Goal: Information Seeking & Learning: Learn about a topic

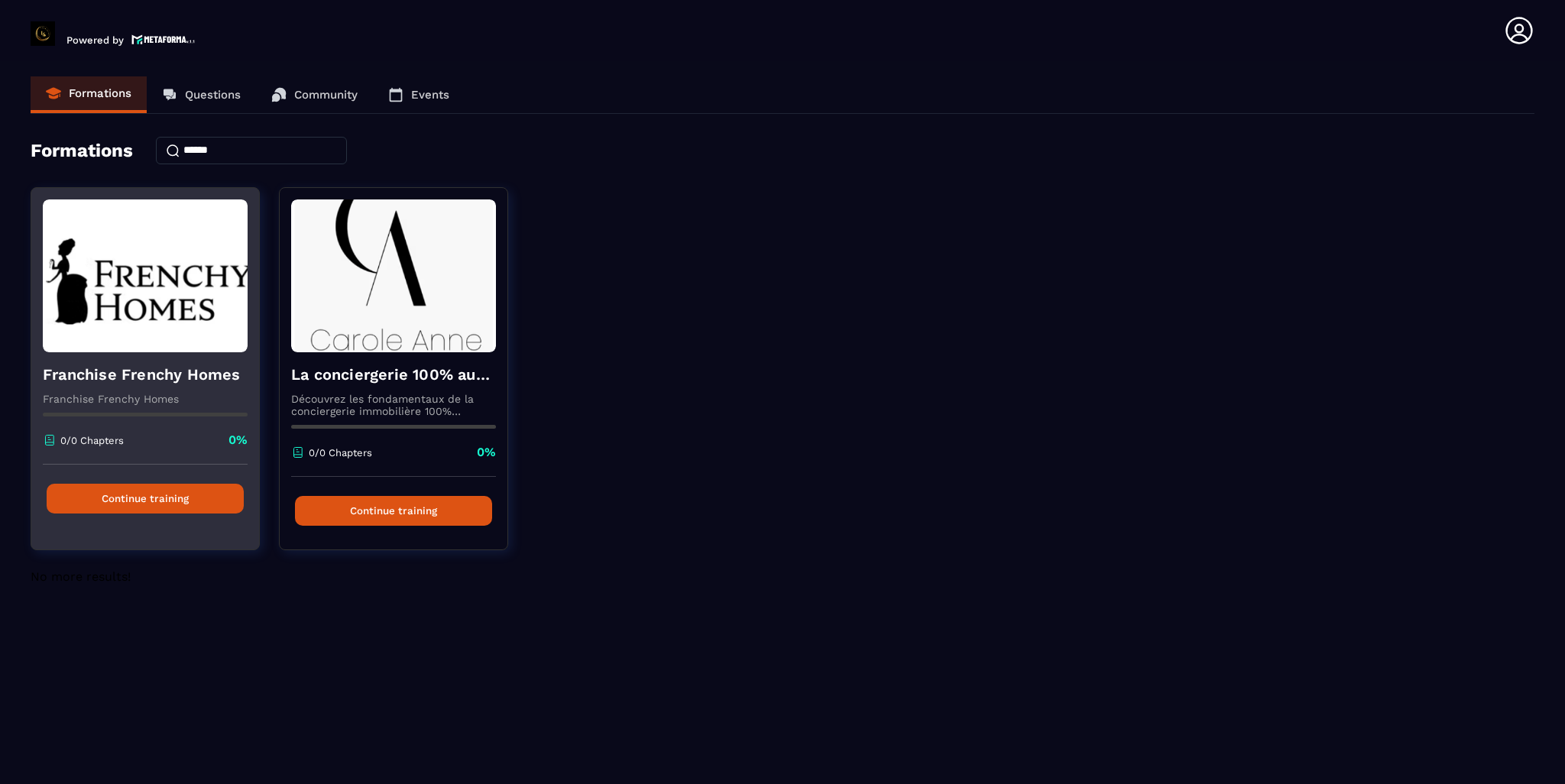
click at [116, 498] on button "Continue training" at bounding box center [145, 499] width 198 height 30
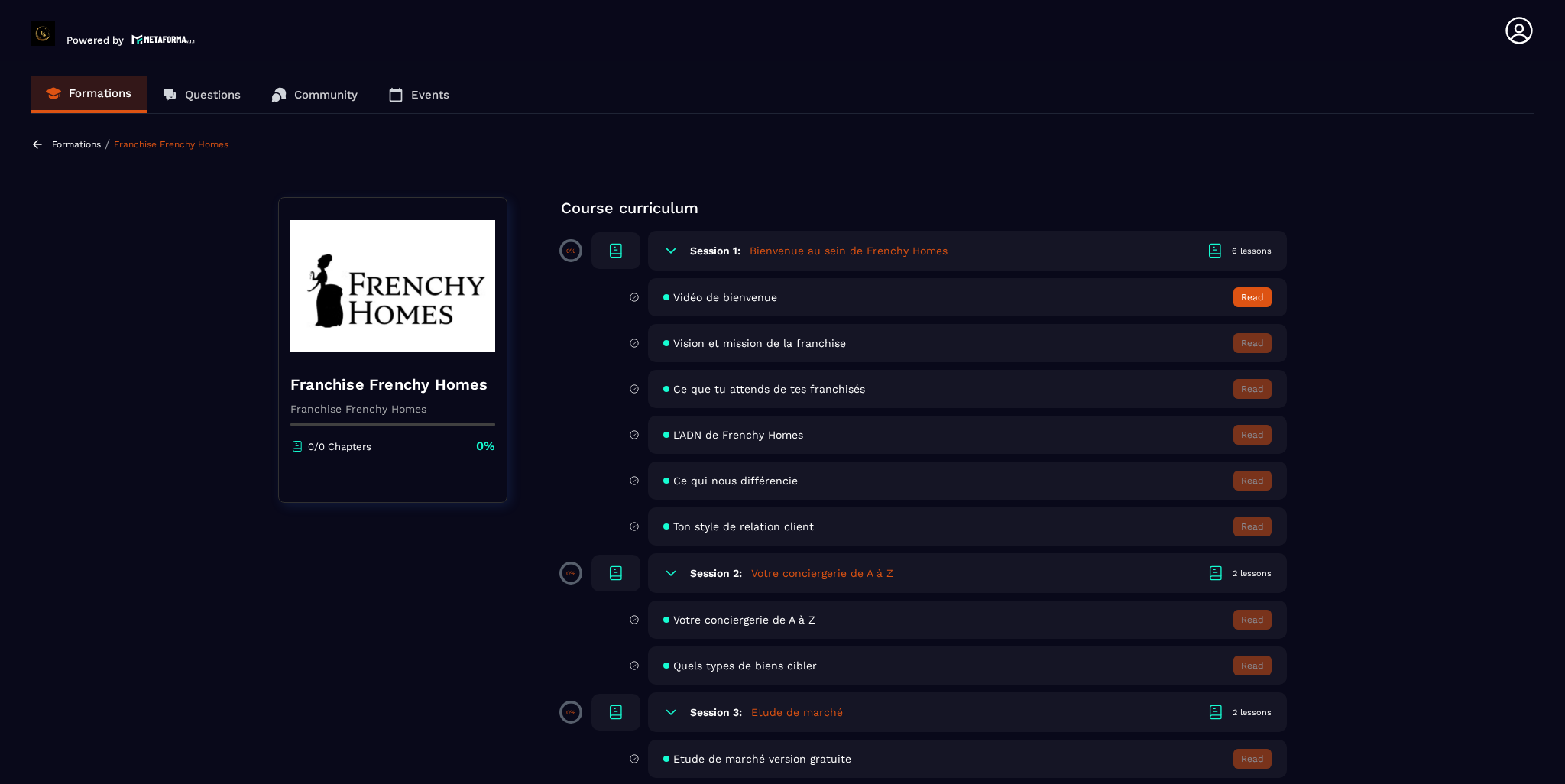
click at [830, 255] on h5 "Bienvenue au sein de Frenchy Homes" at bounding box center [848, 250] width 198 height 15
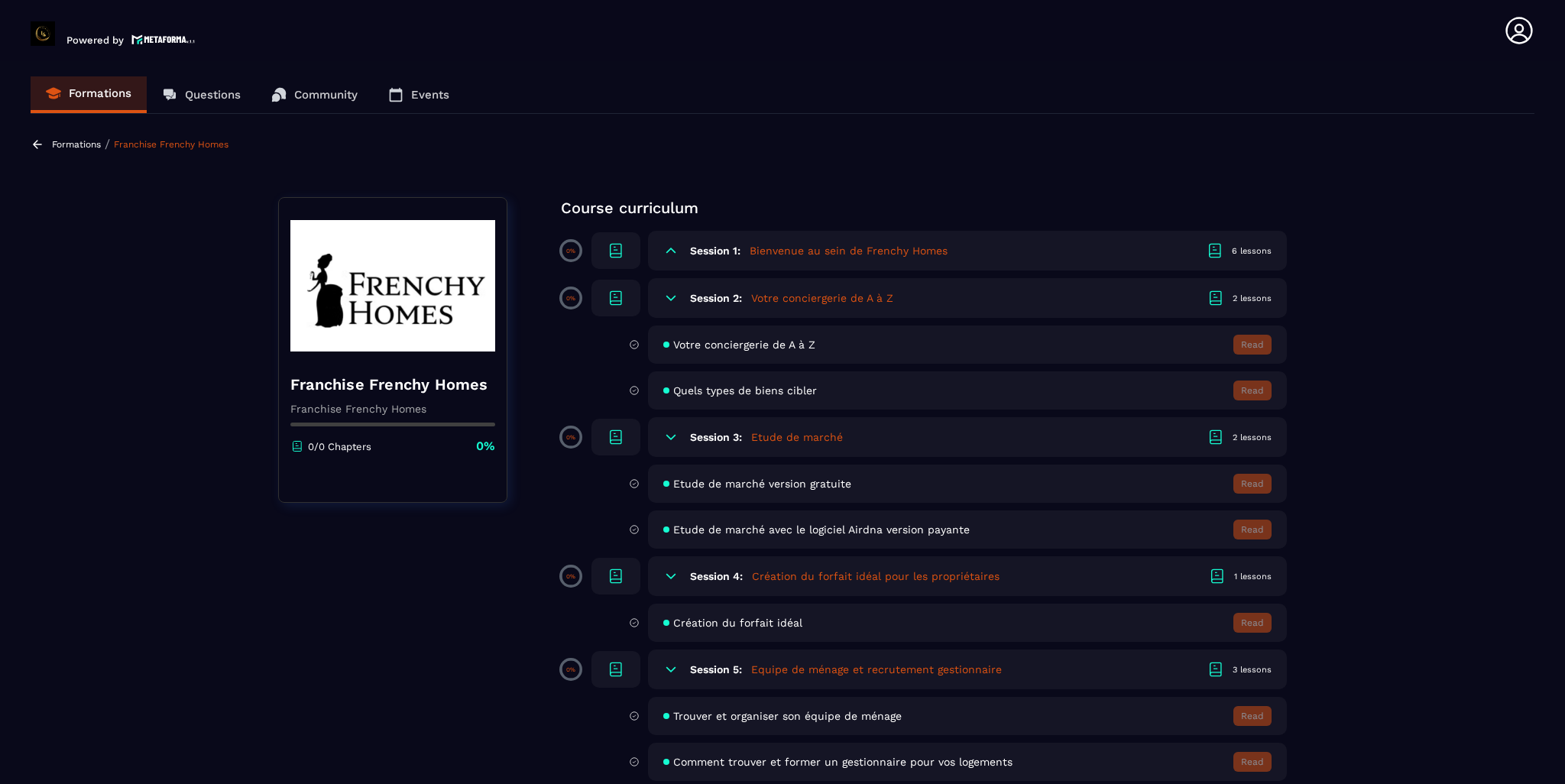
click at [669, 250] on icon at bounding box center [670, 250] width 15 height 15
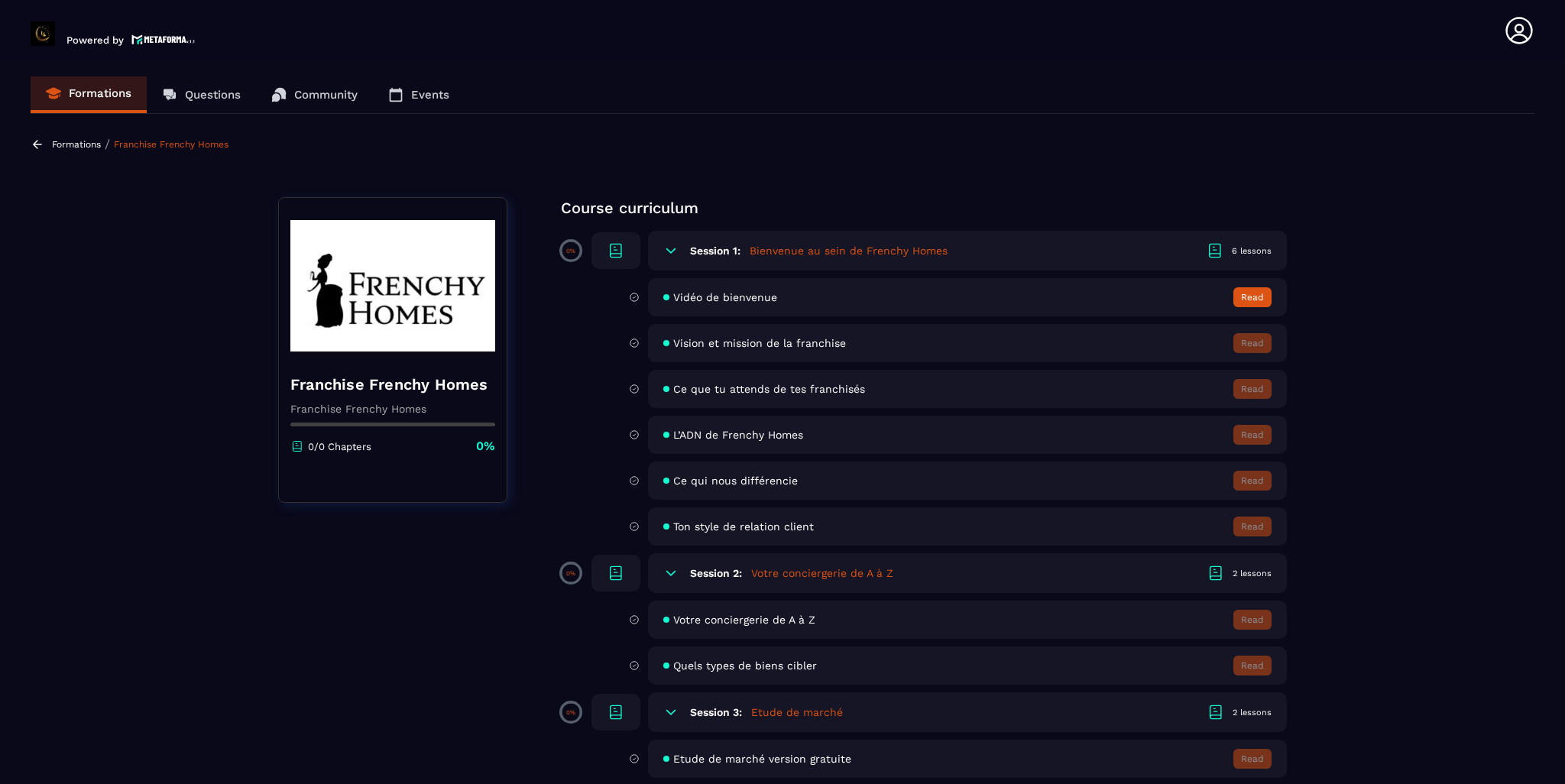
click at [722, 300] on span "Vidéo de bienvenue" at bounding box center [725, 298] width 104 height 12
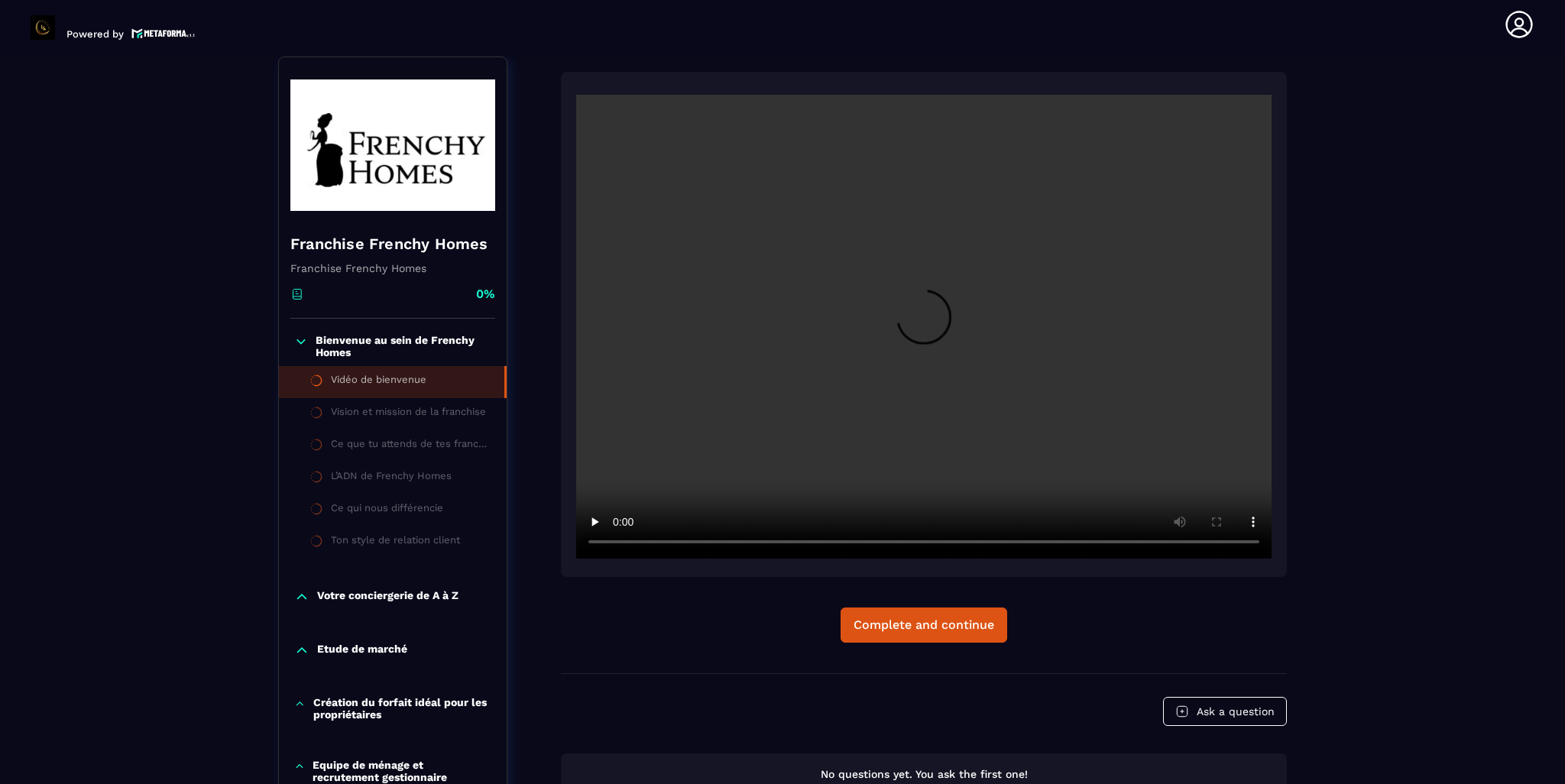
scroll to position [159, 0]
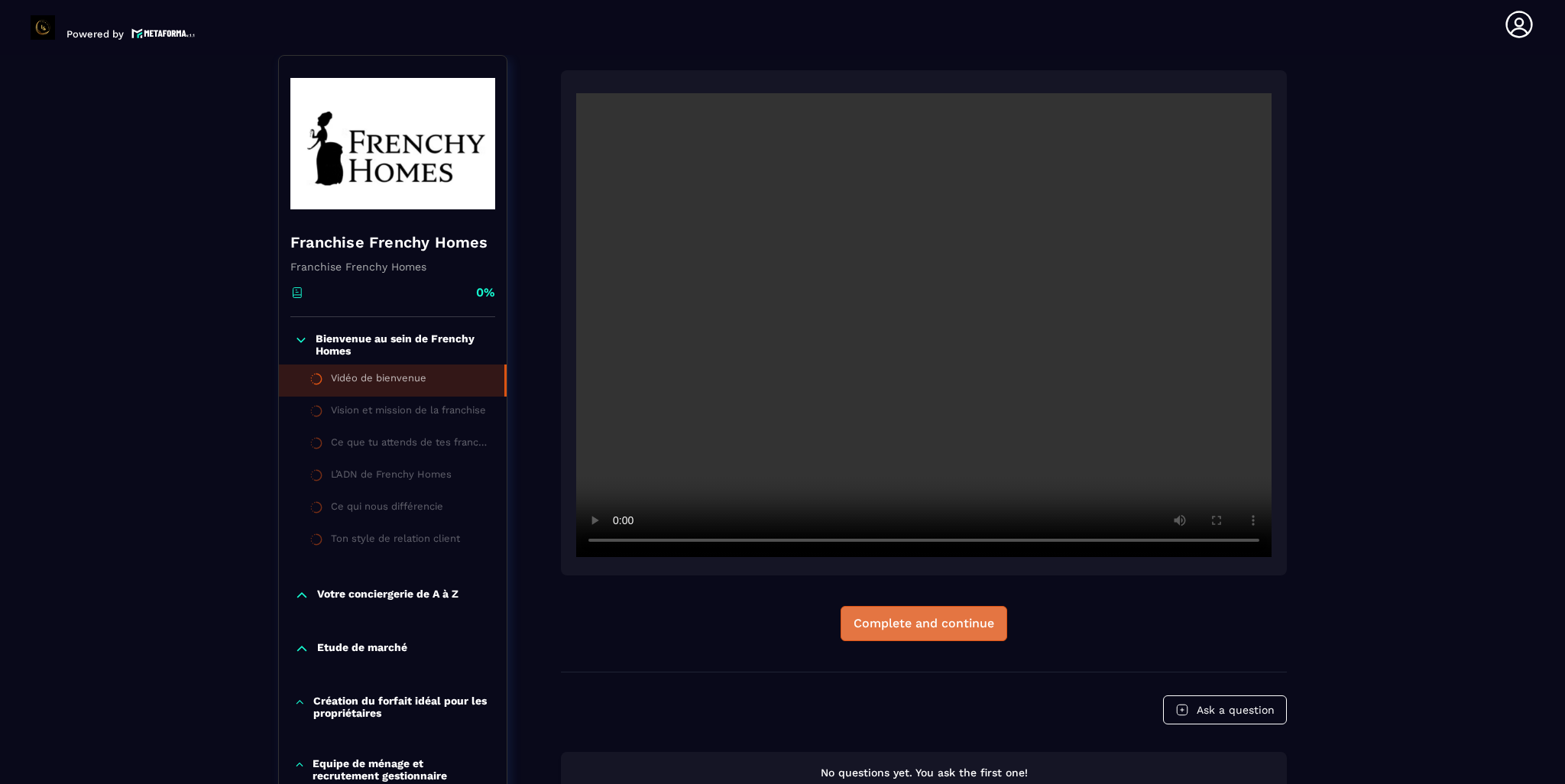
click at [910, 622] on div "Complete and continue" at bounding box center [924, 622] width 141 height 15
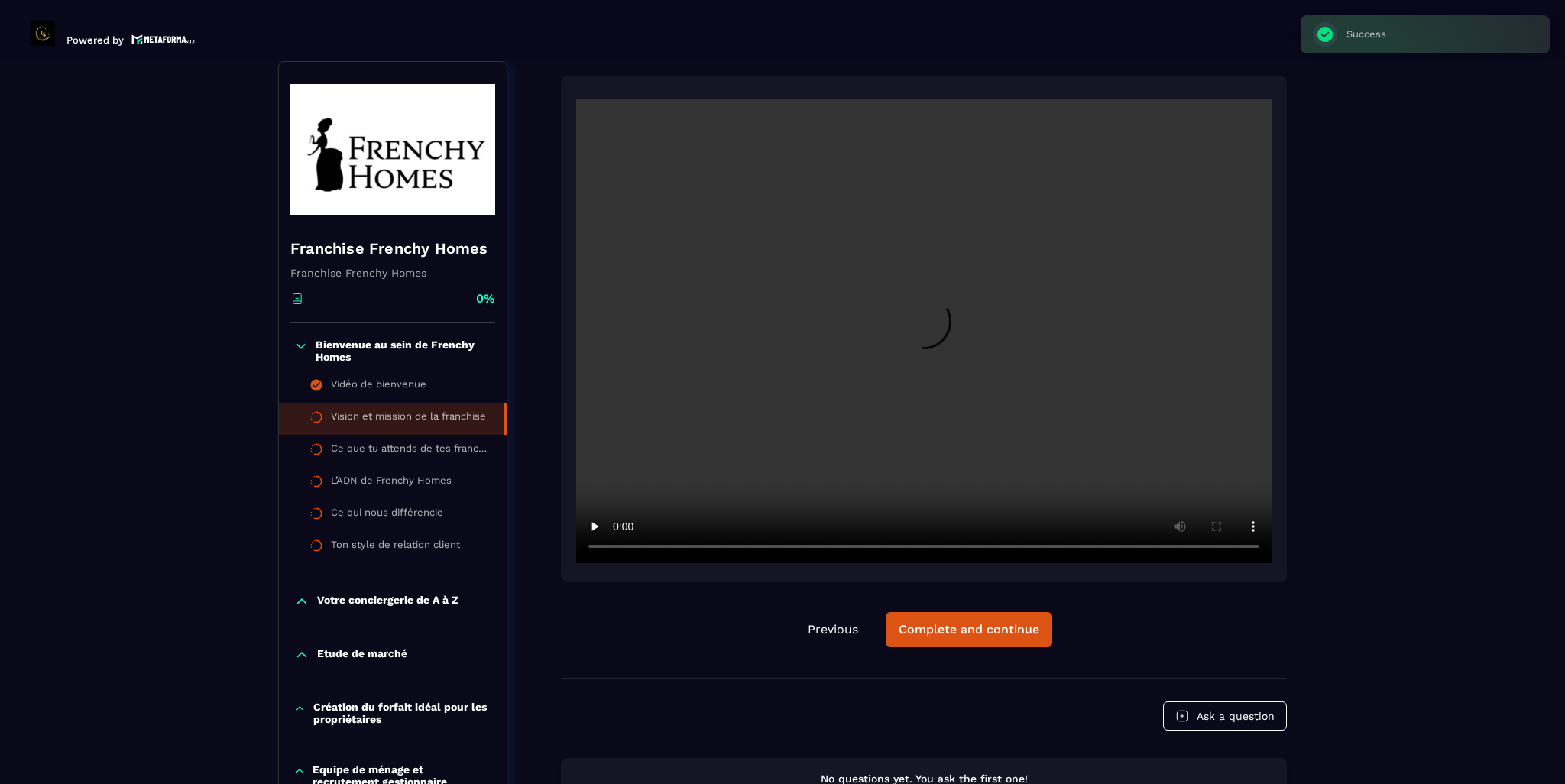
scroll to position [6, 0]
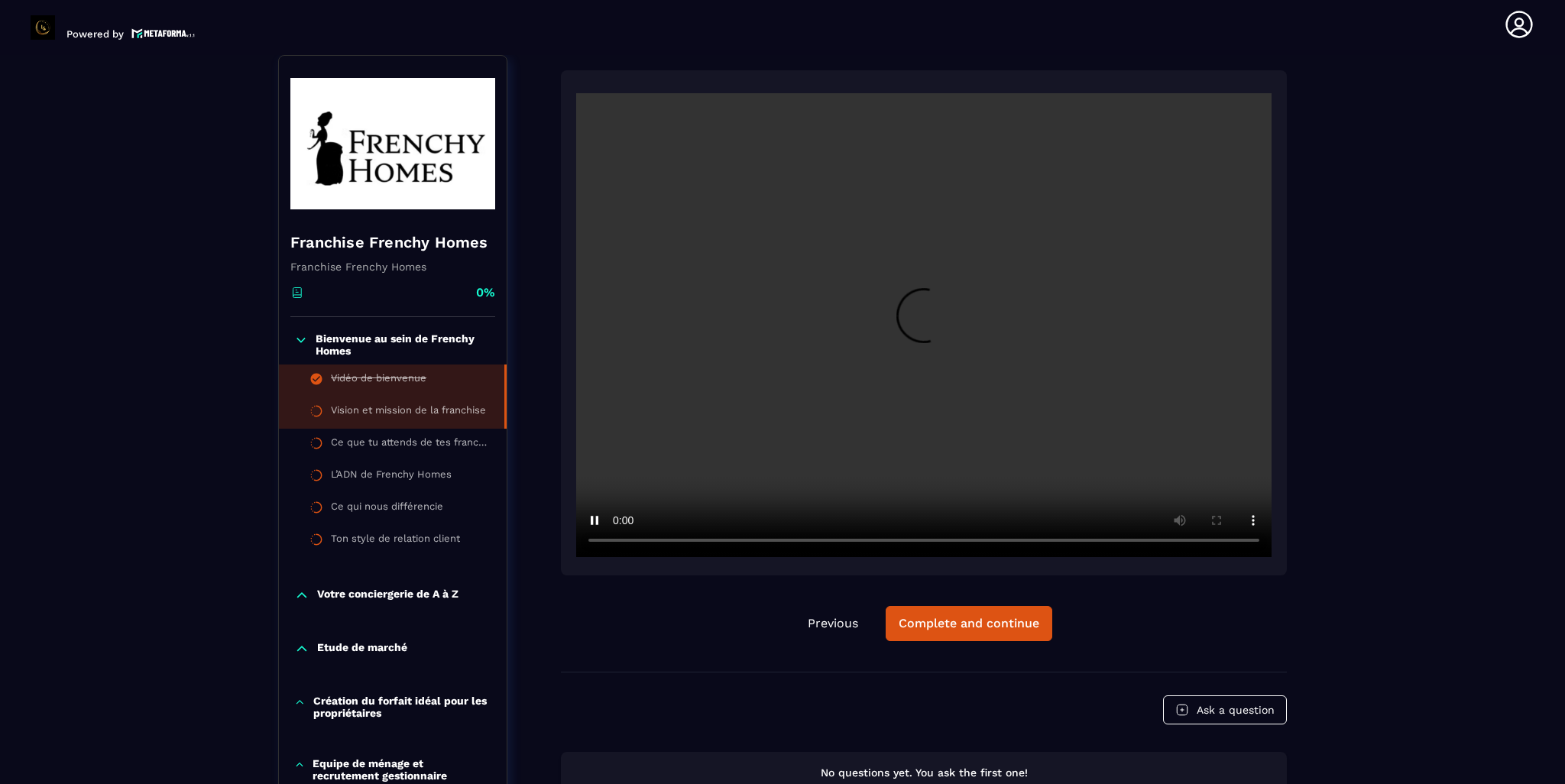
click at [379, 378] on div "Vidéo de bienvenue" at bounding box center [379, 380] width 96 height 17
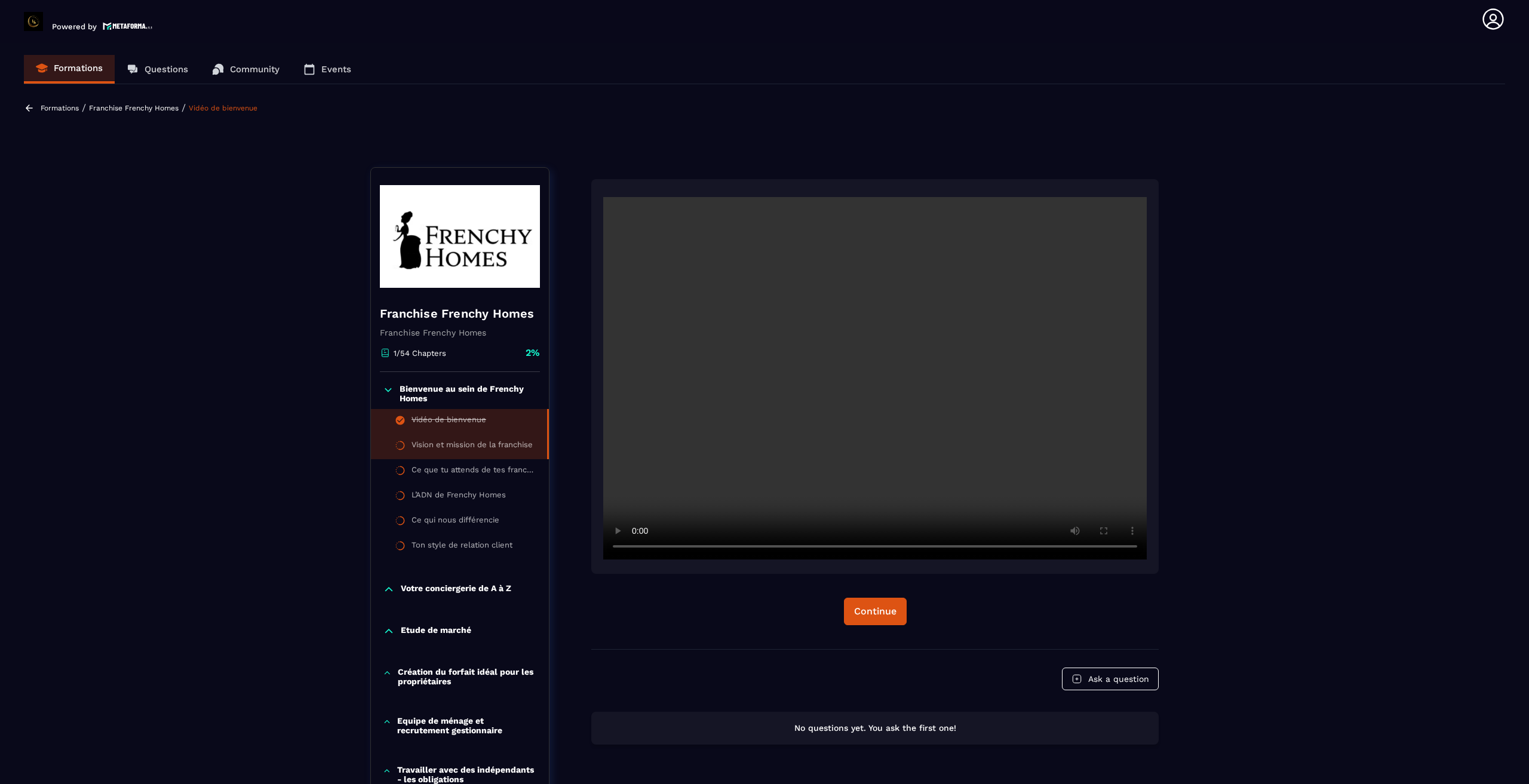
drag, startPoint x: 1515, startPoint y: 11, endPoint x: 454, endPoint y: 440, distance: 1144.4
click at [454, 440] on div "Franchise Frenchy Homes Franchise Frenchy Homes 1/54 Chapters 2% Bienvenue au s…" at bounding box center [764, 782] width 789 height 1229
click at [453, 440] on div "Vision et mission de la franchise" at bounding box center [472, 446] width 121 height 13
click at [830, 370] on video at bounding box center [875, 378] width 544 height 362
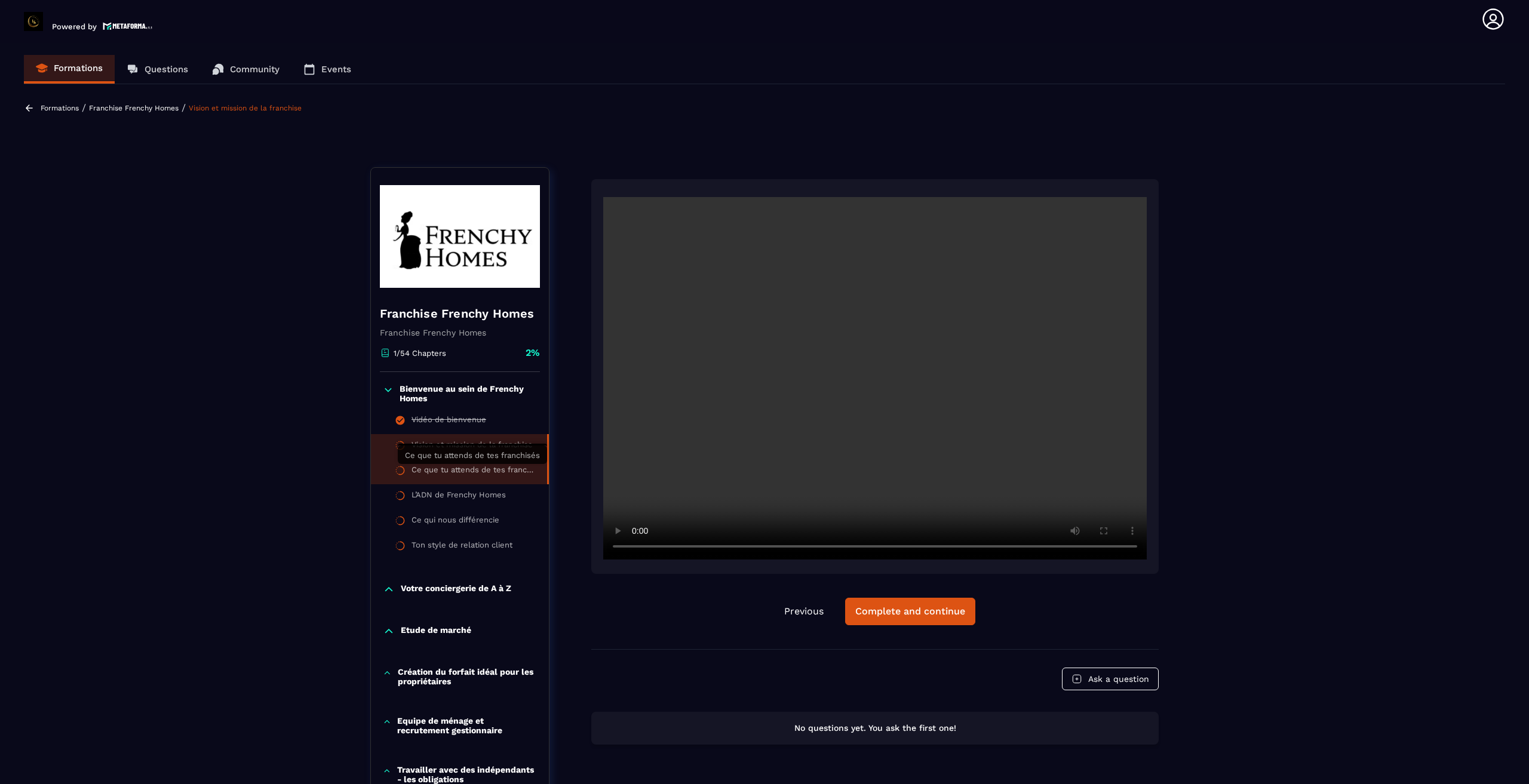
click at [460, 474] on div "Ce que tu attends de tes franchisés" at bounding box center [474, 471] width 124 height 13
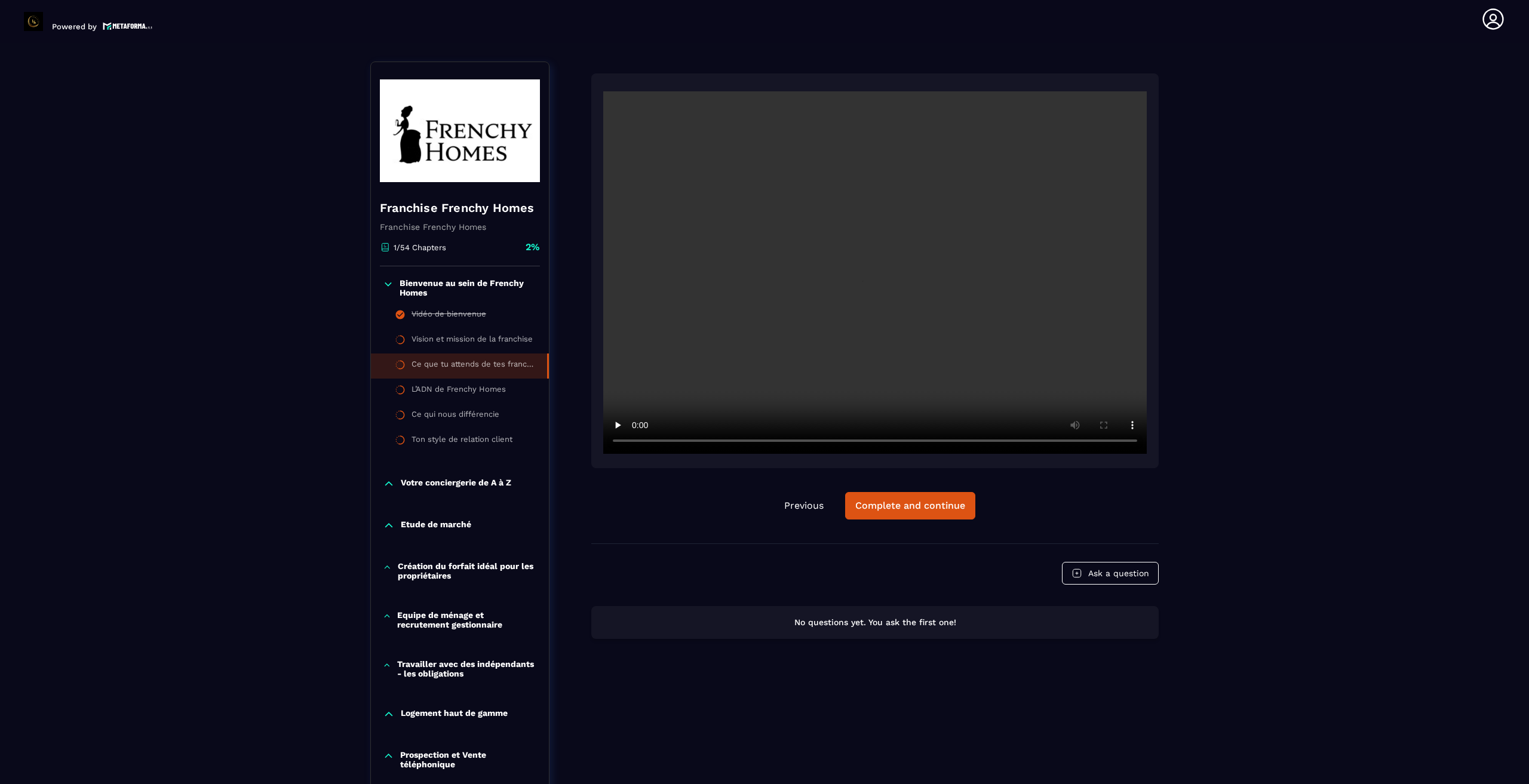
scroll to position [124, 0]
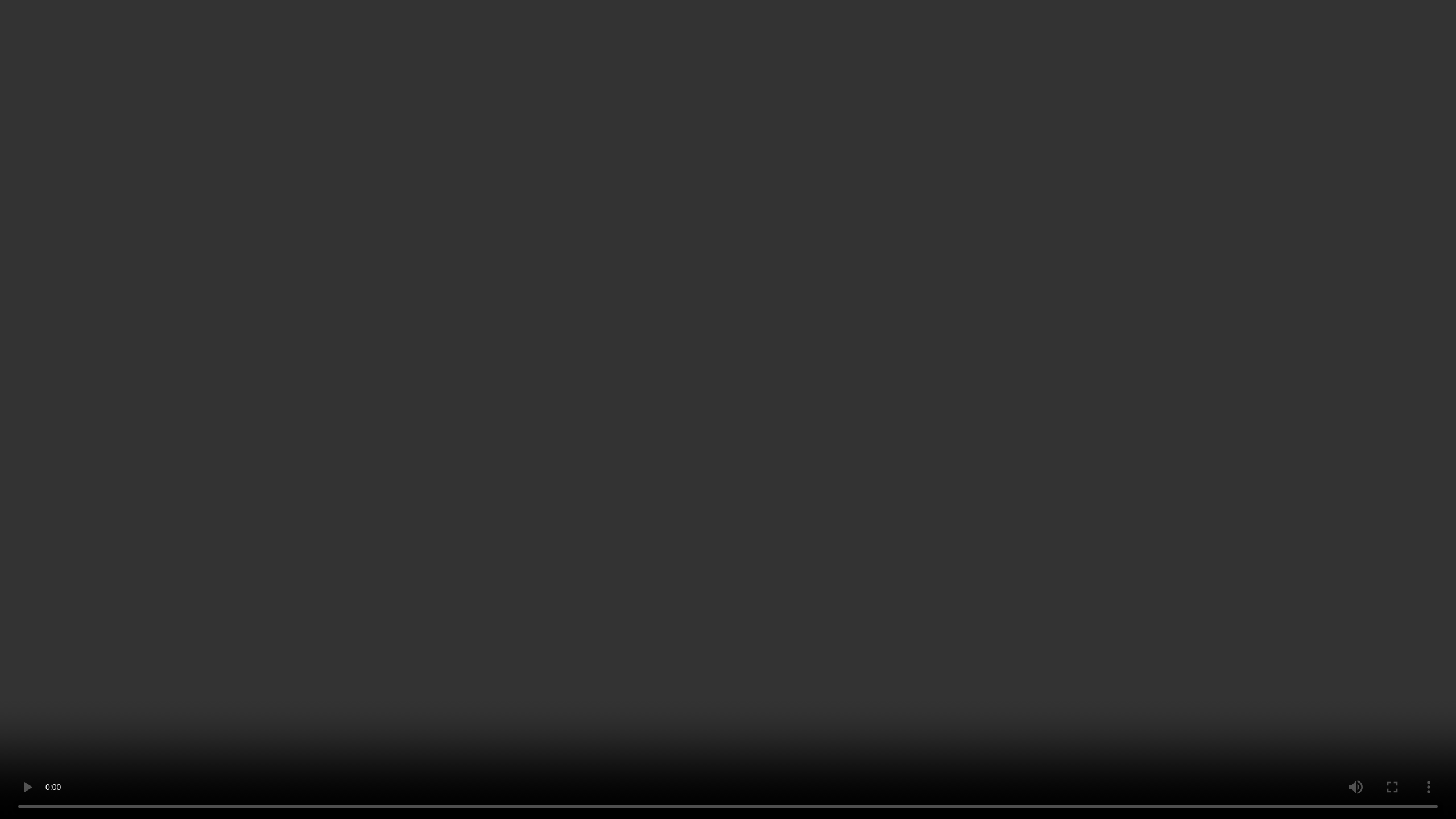
click at [982, 261] on video at bounding box center [728, 409] width 1456 height 819
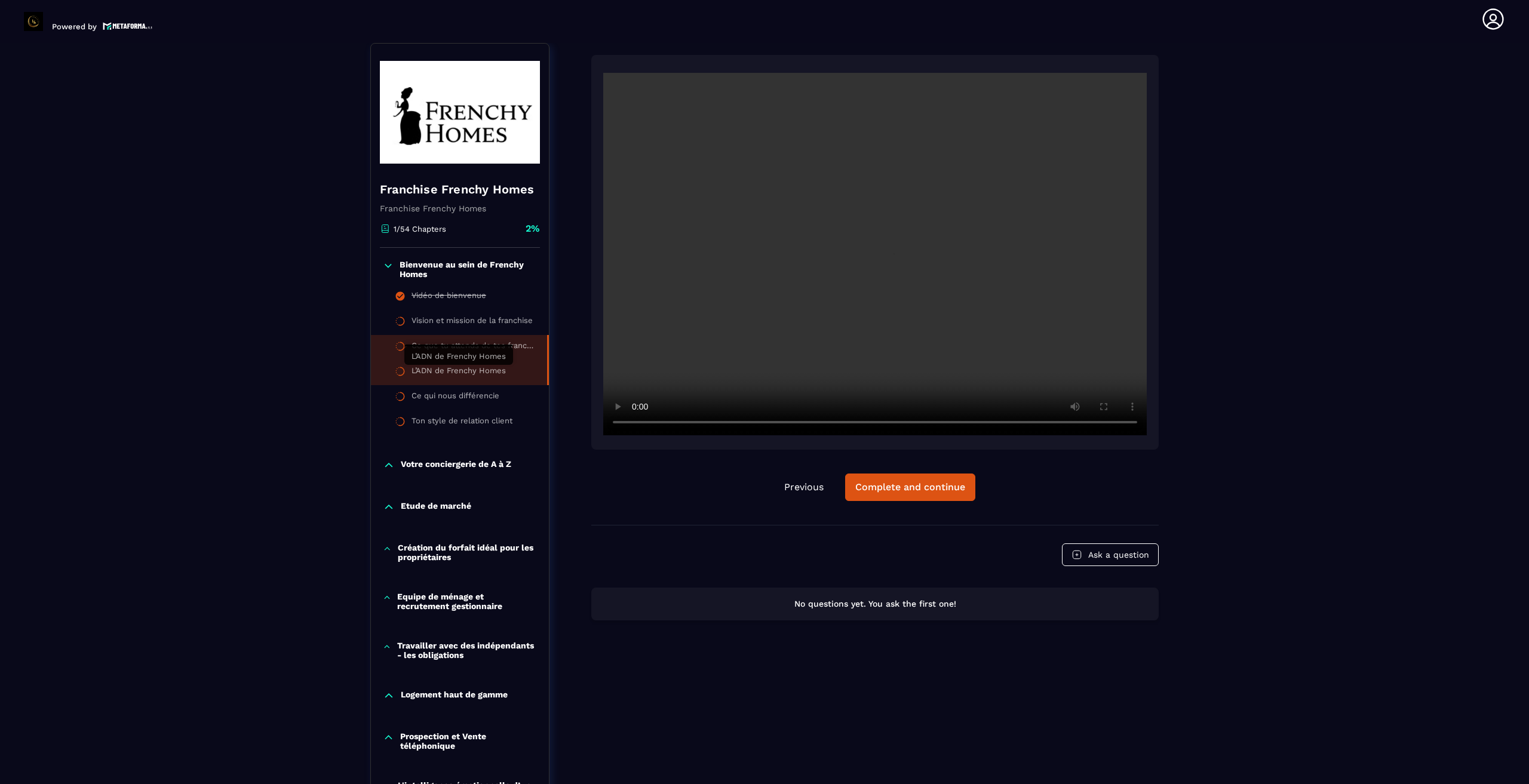
click at [471, 372] on div "L’ADN de Frenchy Homes" at bounding box center [459, 372] width 95 height 13
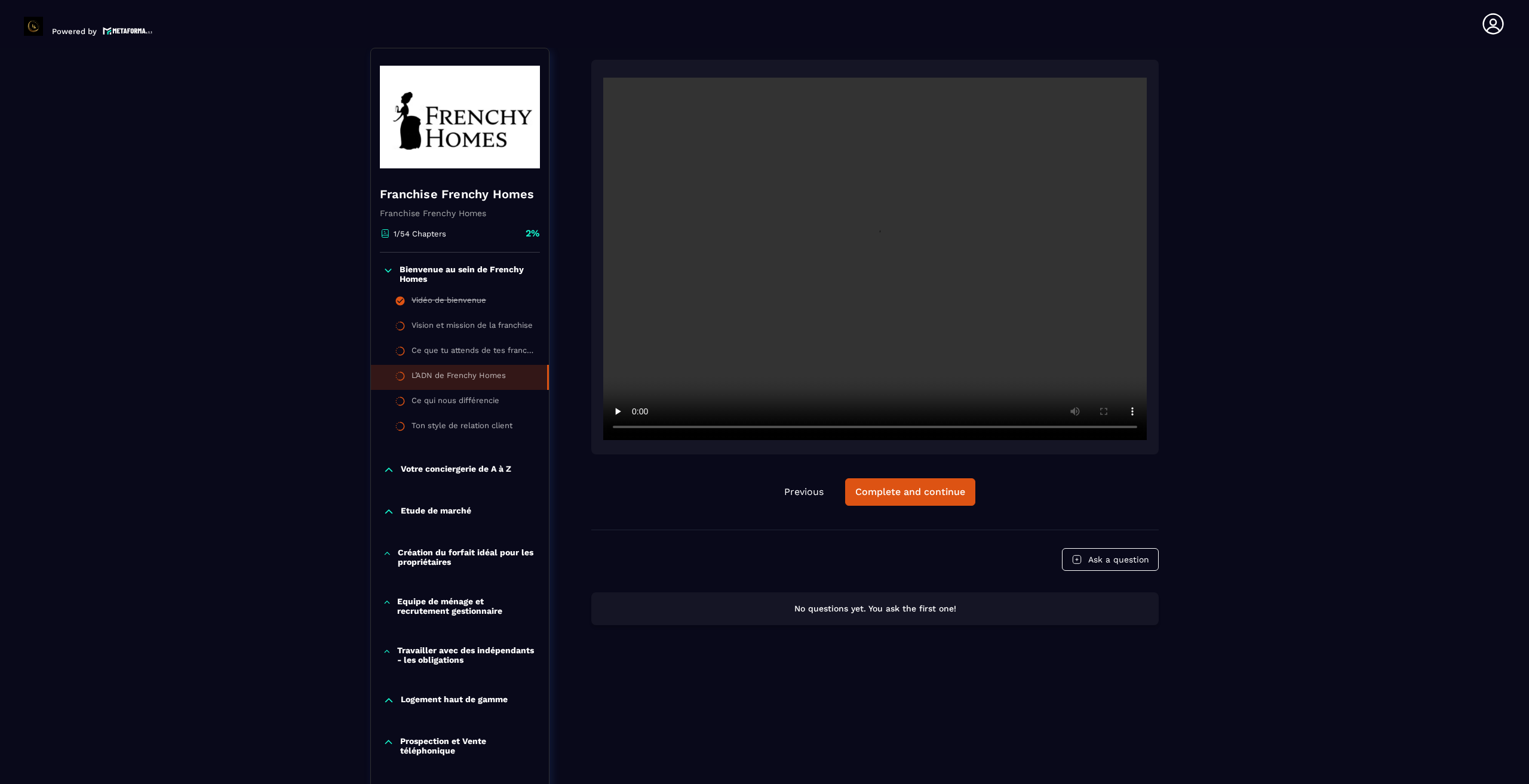
scroll to position [5, 0]
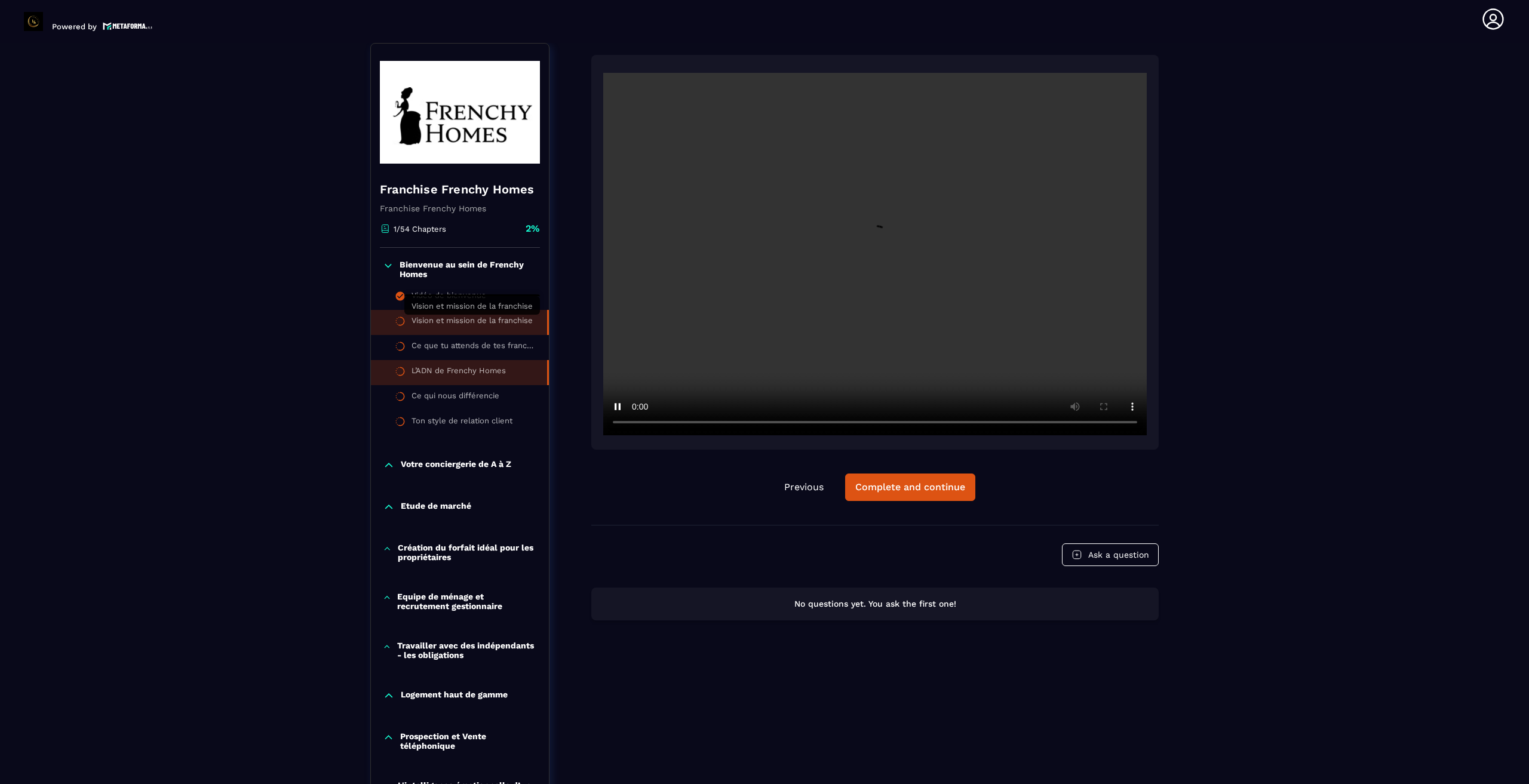
click at [467, 321] on div "Vision et mission de la franchise" at bounding box center [472, 322] width 121 height 13
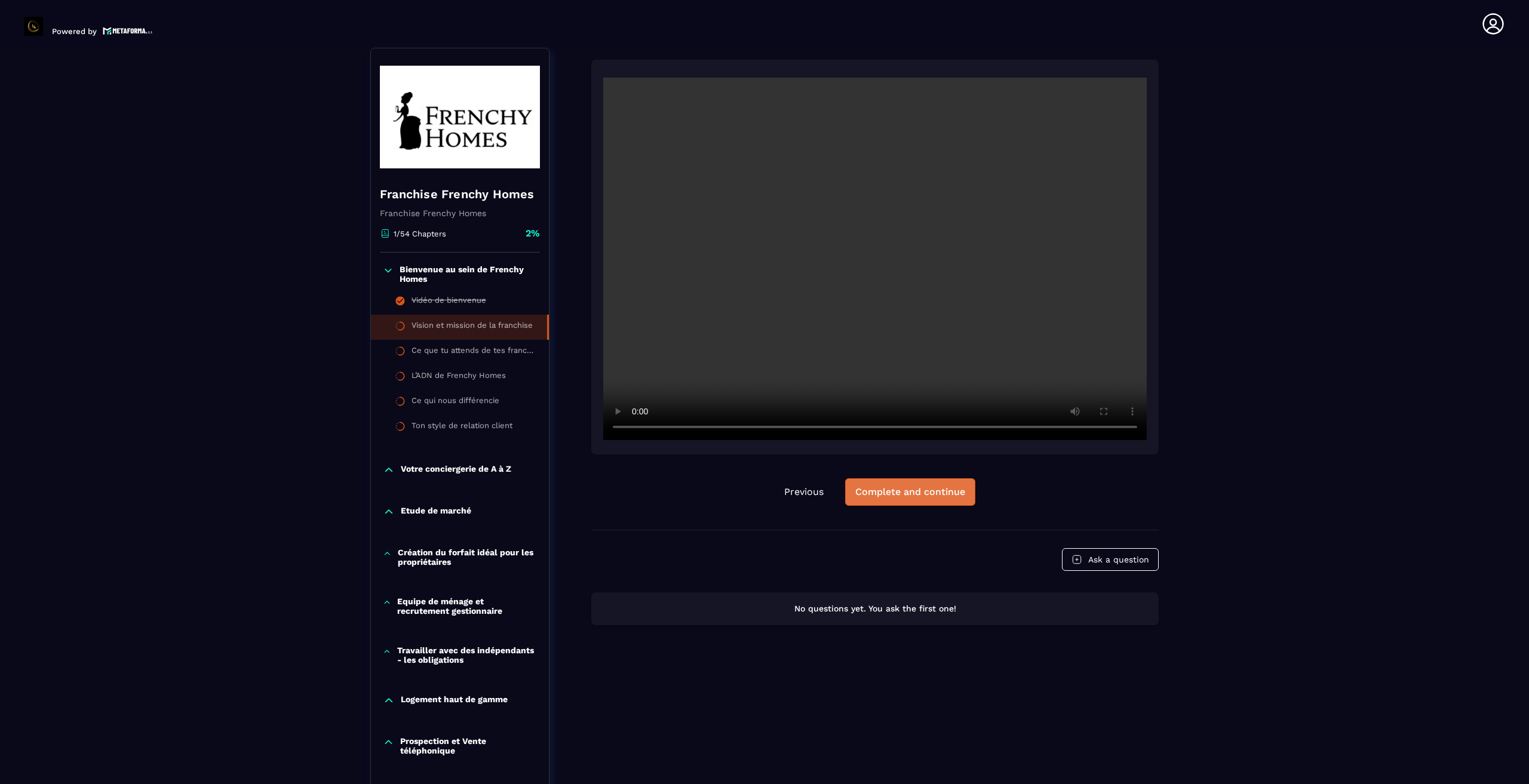
click at [912, 494] on div "Complete and continue" at bounding box center [910, 491] width 110 height 12
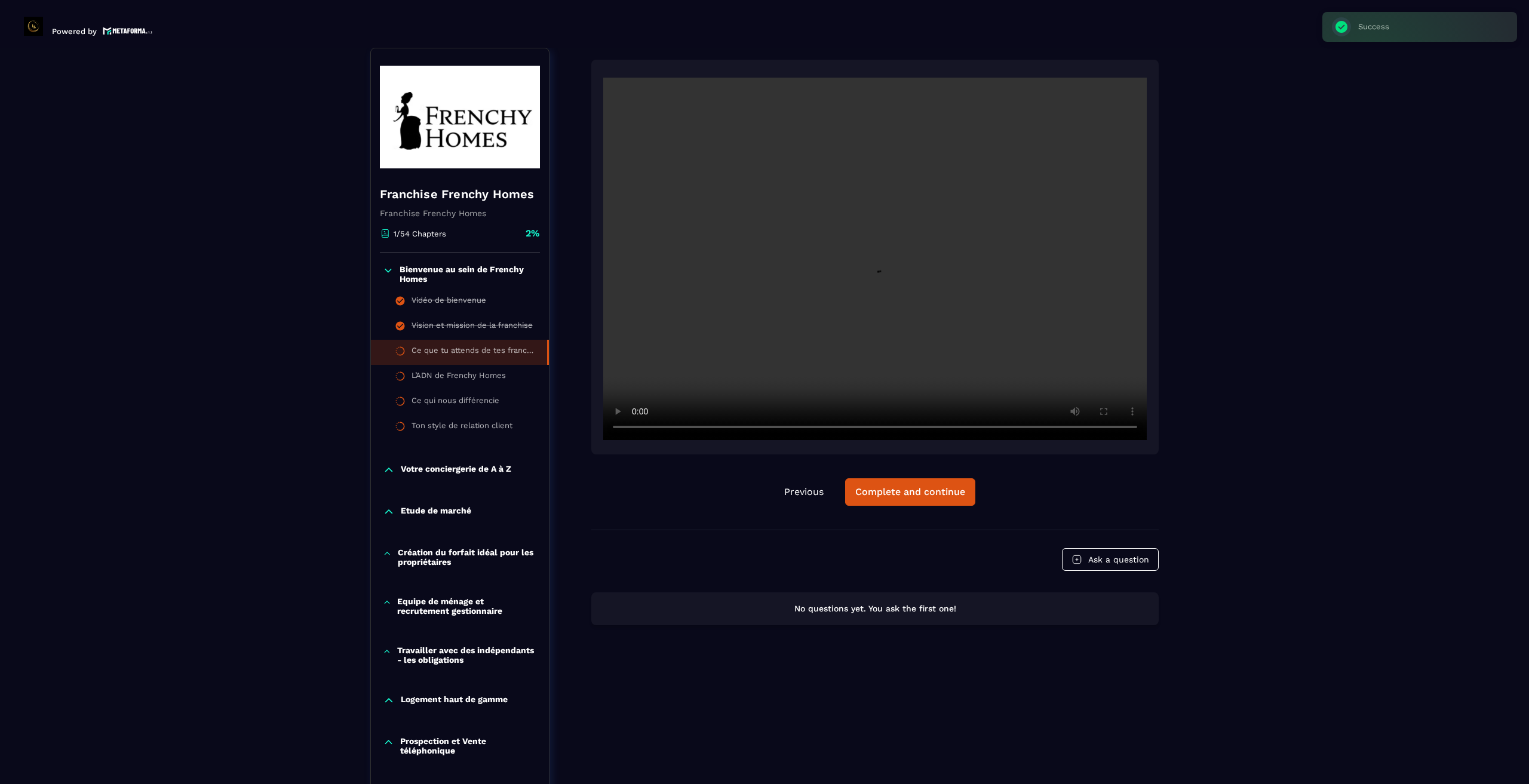
click at [460, 351] on div "Ce que tu attends de tes franchisés" at bounding box center [474, 352] width 124 height 13
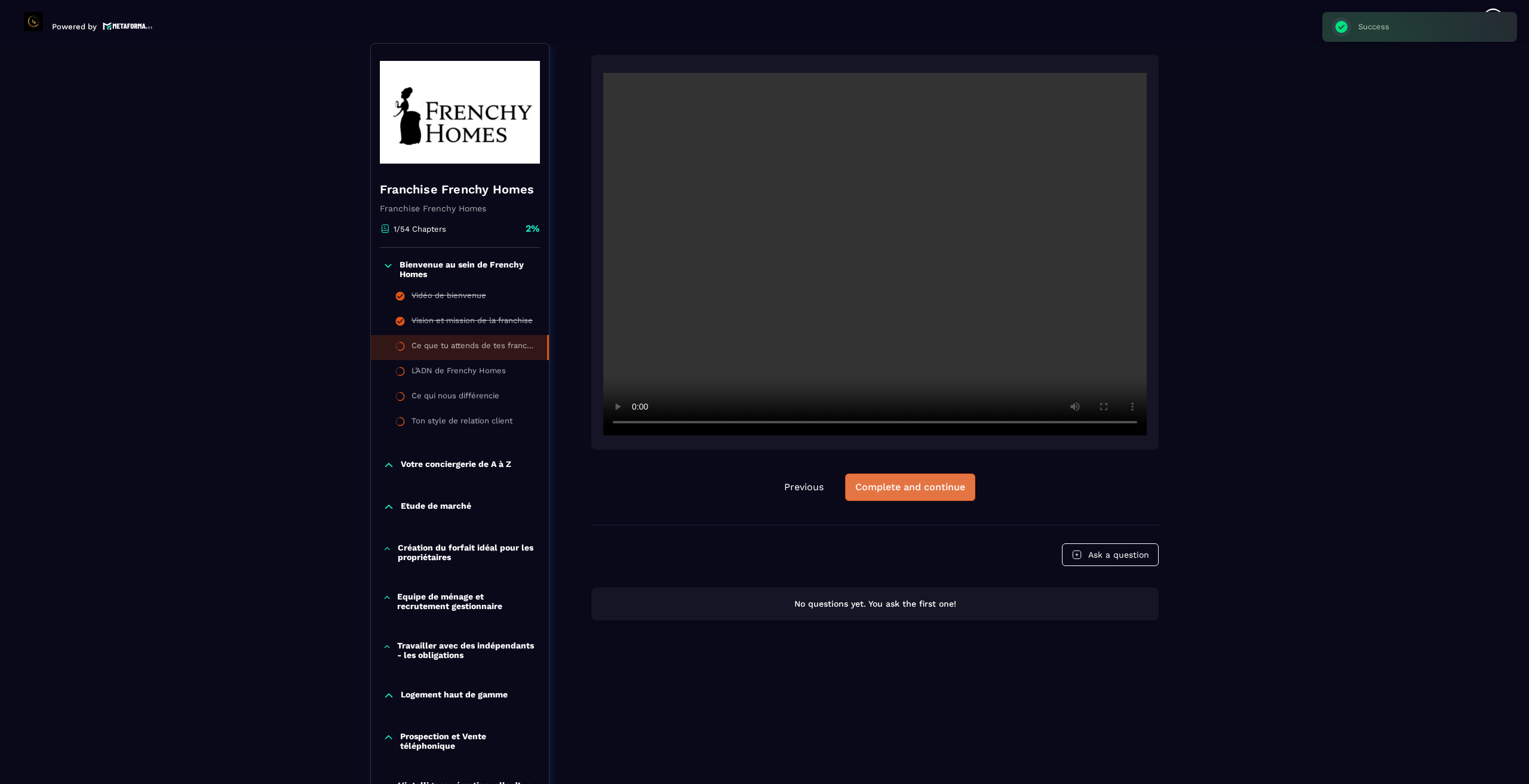
click at [883, 484] on div "Complete and continue" at bounding box center [910, 486] width 110 height 12
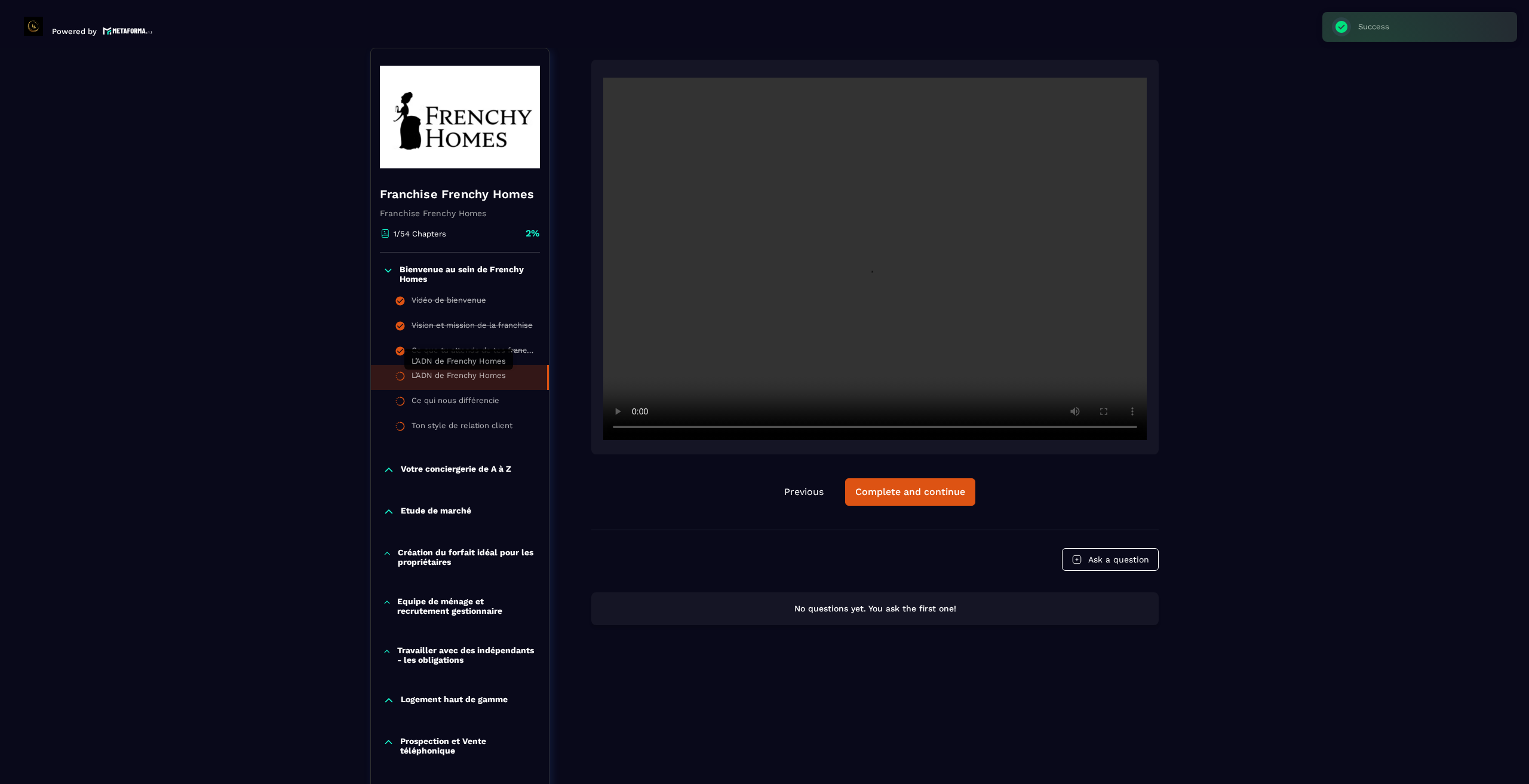
click at [467, 376] on div "L’ADN de Frenchy Homes" at bounding box center [459, 377] width 95 height 13
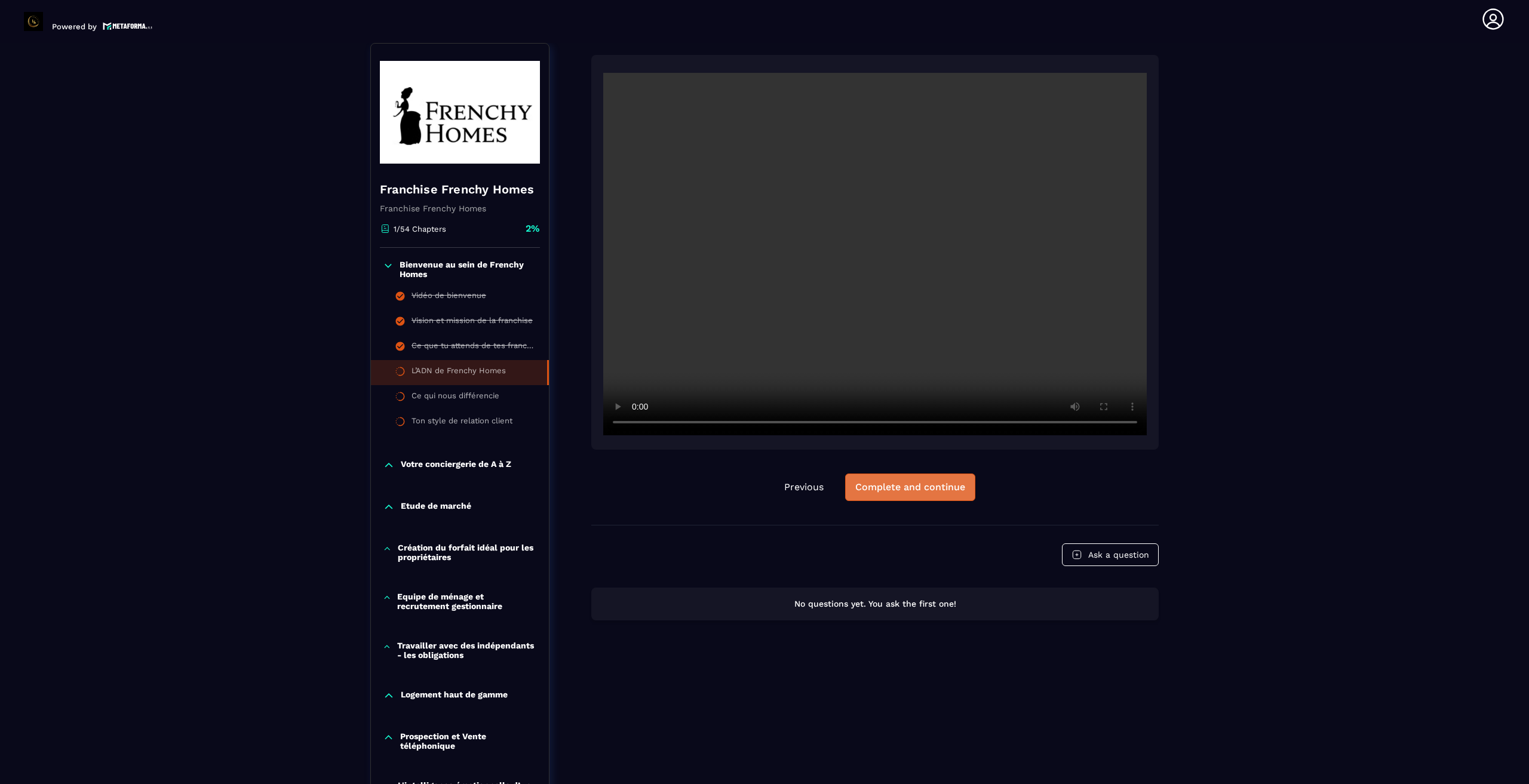
click at [946, 490] on div "Complete and continue" at bounding box center [910, 486] width 110 height 12
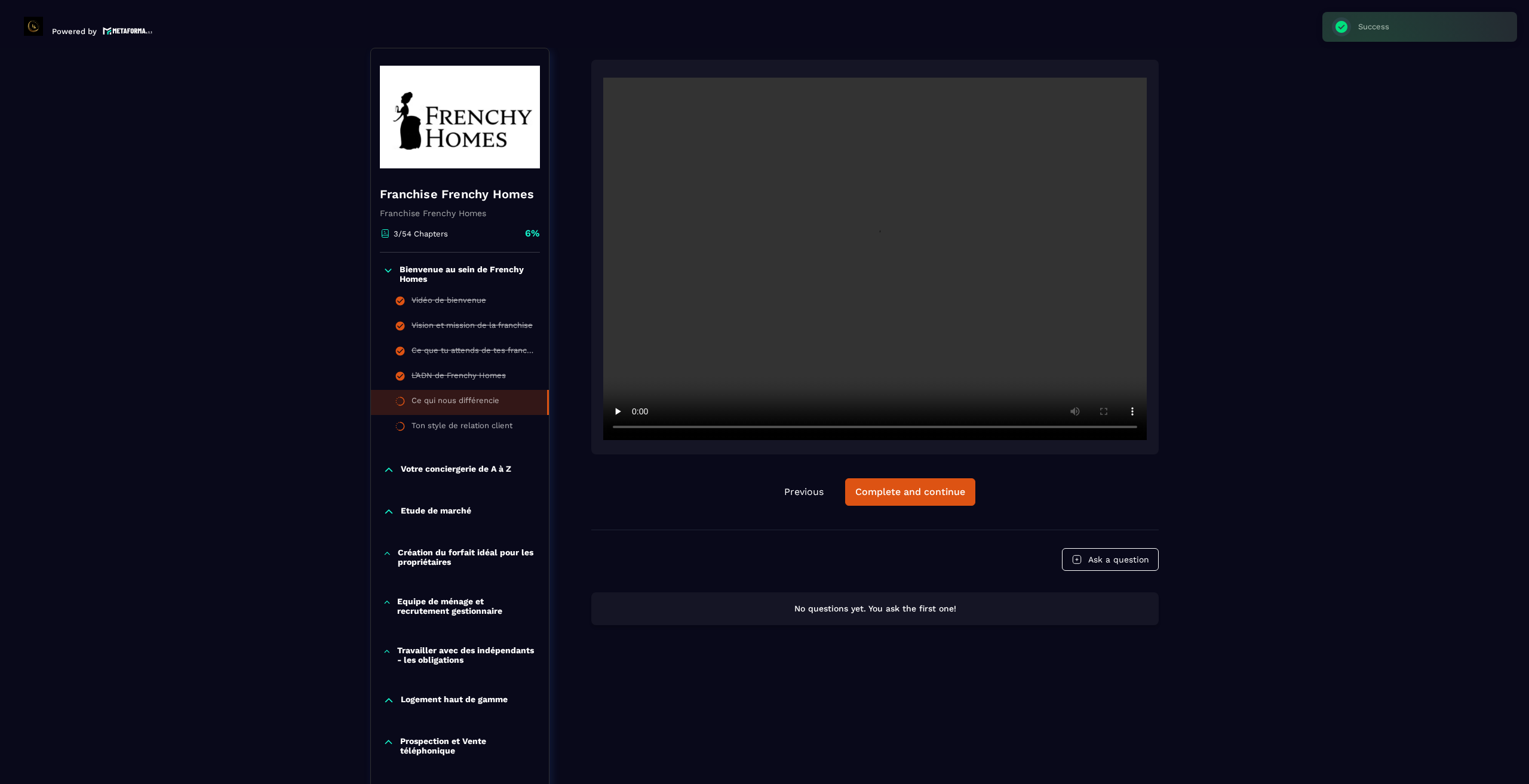
scroll to position [5, 0]
